Goal: Task Accomplishment & Management: Complete application form

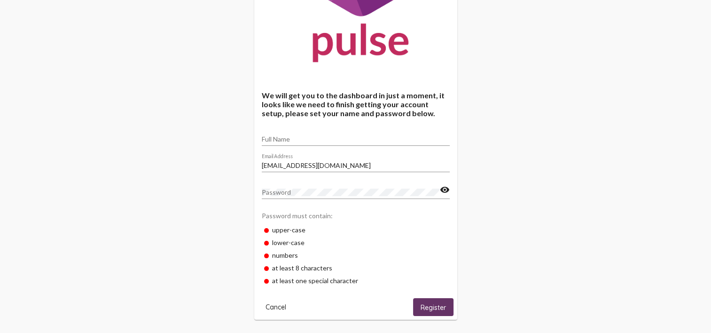
scroll to position [126, 0]
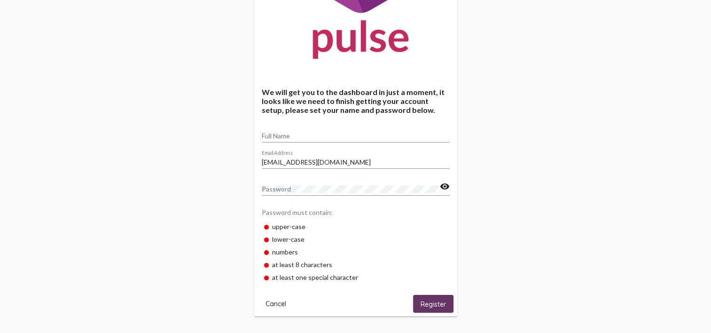
click at [269, 135] on input "Full Name" at bounding box center [356, 136] width 188 height 8
type input "Lizbeth Rojas"
click at [439, 303] on span "Register" at bounding box center [433, 304] width 25 height 8
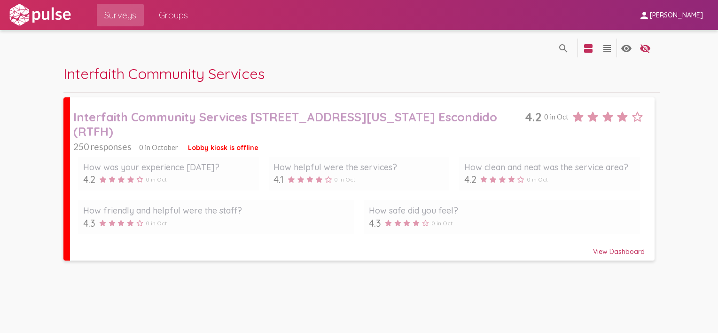
click at [381, 71] on div "Interfaith Community Services" at bounding box center [361, 78] width 597 height 28
click at [175, 111] on div "Interfaith Community Services 550 W Washington Ave. Escondido (RTFH)" at bounding box center [299, 124] width 452 height 29
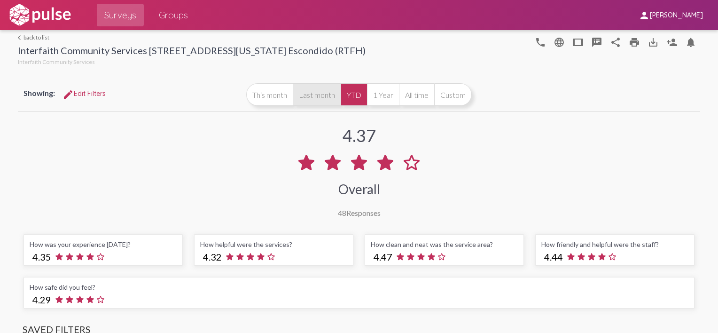
click at [315, 102] on button "Last month" at bounding box center [317, 94] width 48 height 23
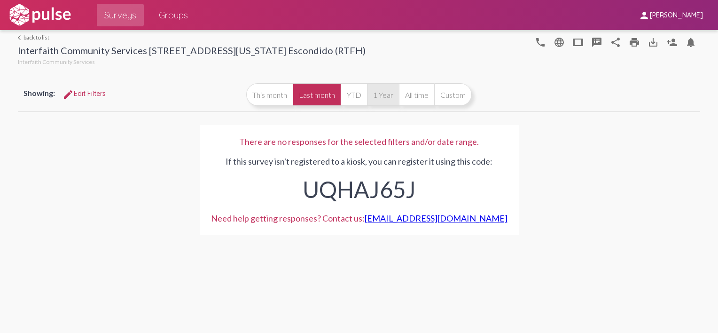
click at [378, 94] on button "1 Year" at bounding box center [383, 94] width 32 height 23
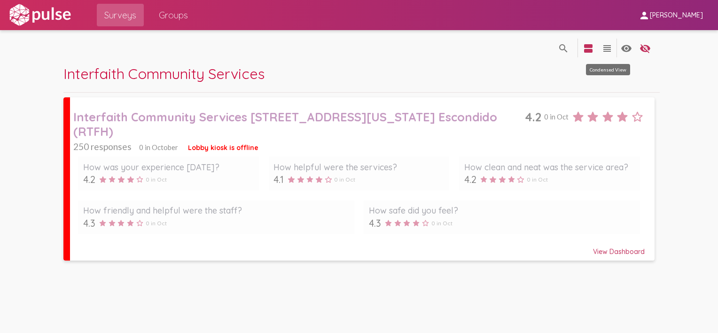
click at [607, 48] on mat-icon "view_headline" at bounding box center [607, 48] width 11 height 11
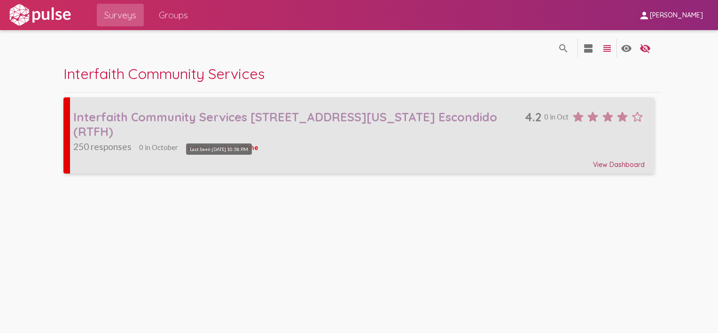
click at [237, 143] on span "Lobby kiosk is offline" at bounding box center [223, 147] width 71 height 8
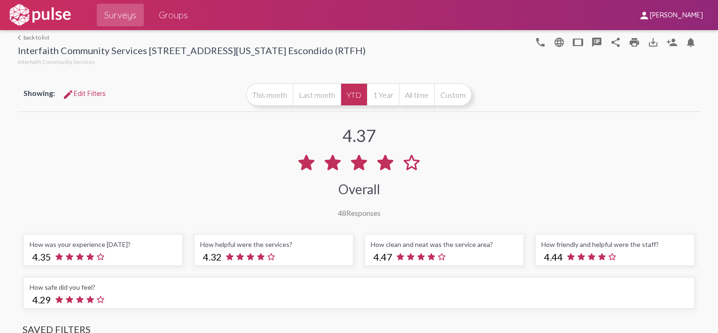
click at [18, 35] on mat-icon "arrow_back_ios" at bounding box center [21, 38] width 6 height 6
